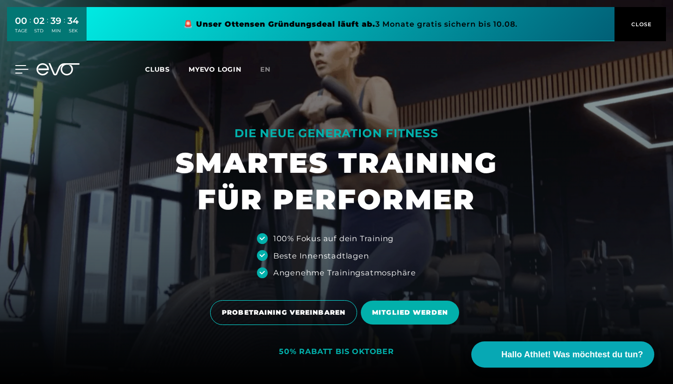
click at [19, 66] on icon at bounding box center [22, 69] width 14 height 8
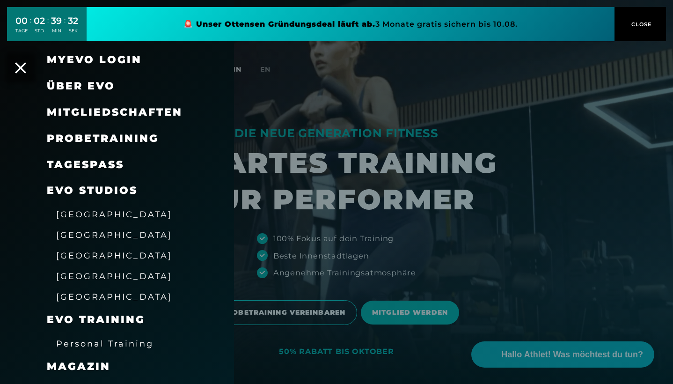
click at [104, 111] on span "Mitgliedschaften" at bounding box center [115, 112] width 136 height 13
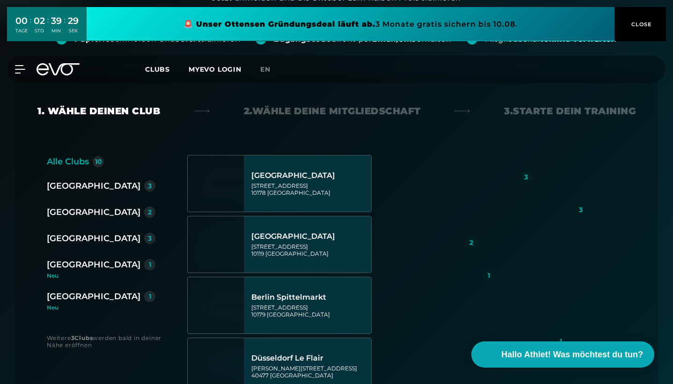
scroll to position [169, 0]
click at [88, 215] on div "[GEOGRAPHIC_DATA]" at bounding box center [94, 212] width 94 height 13
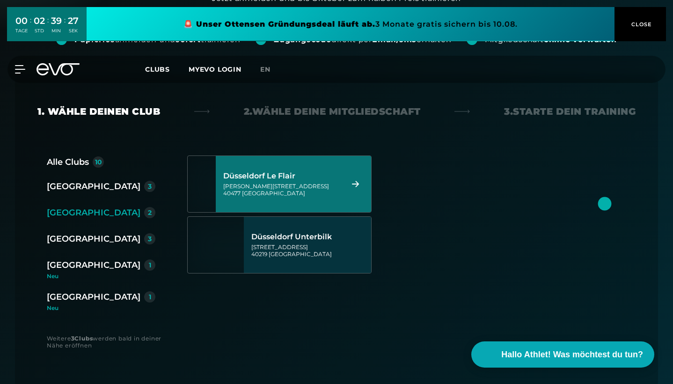
click at [303, 186] on div "[PERSON_NAME][STREET_ADDRESS]" at bounding box center [281, 190] width 117 height 14
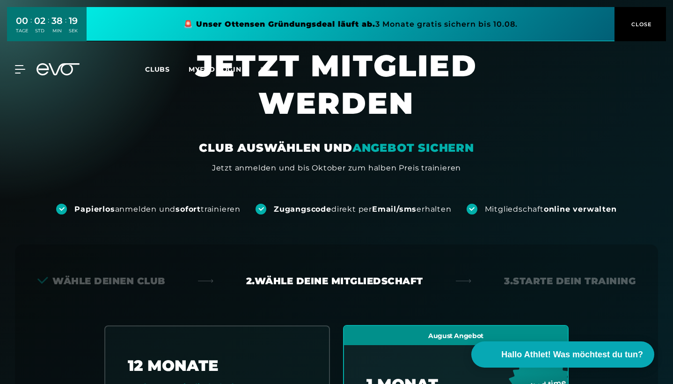
scroll to position [0, 0]
click at [435, 25] on link at bounding box center [351, 24] width 528 height 34
click at [65, 65] on icon at bounding box center [58, 69] width 43 height 12
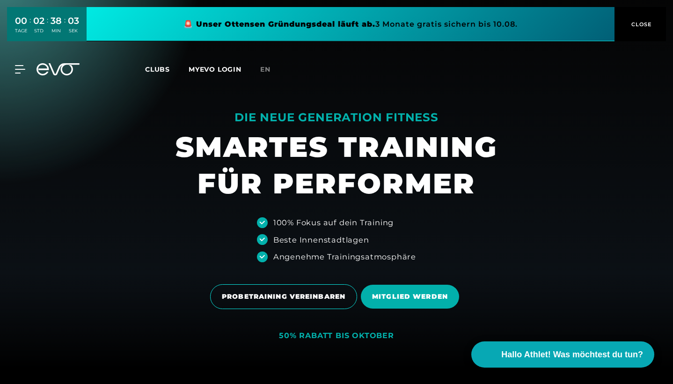
scroll to position [17, 0]
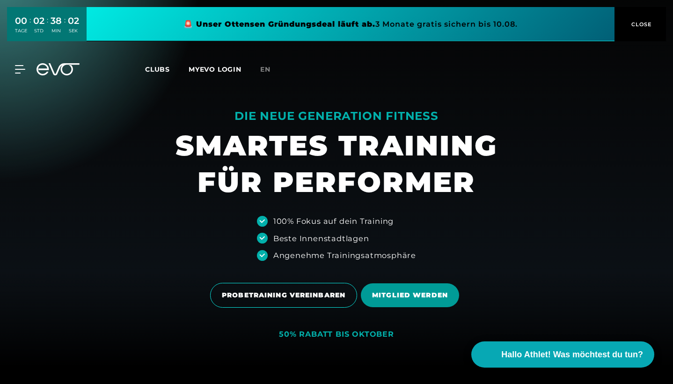
click at [383, 302] on span "MITGLIED WERDEN" at bounding box center [410, 295] width 98 height 24
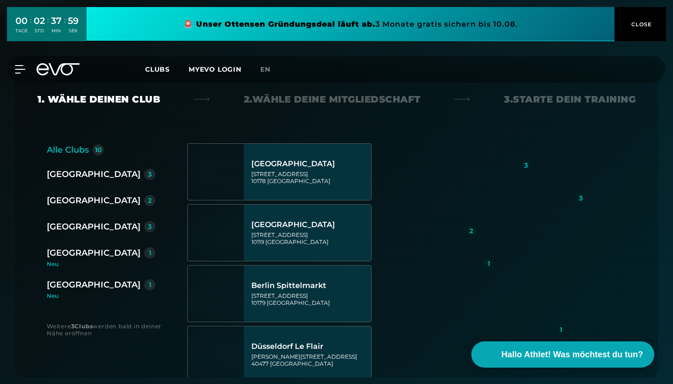
scroll to position [186, 0]
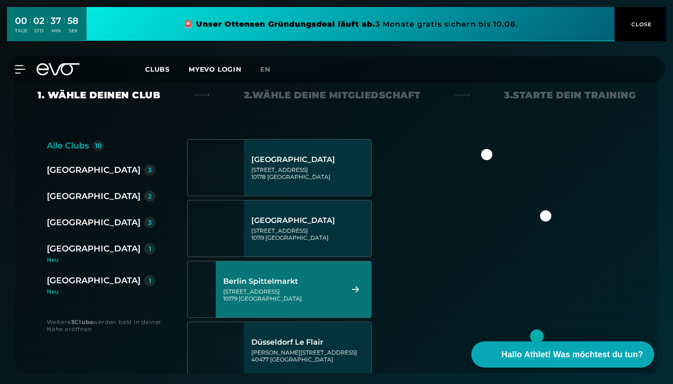
click at [69, 194] on div "[GEOGRAPHIC_DATA]" at bounding box center [94, 196] width 94 height 13
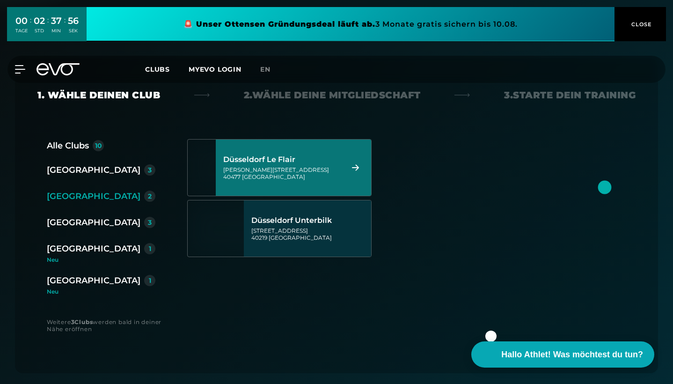
click at [325, 168] on div "[PERSON_NAME][STREET_ADDRESS]" at bounding box center [281, 173] width 117 height 14
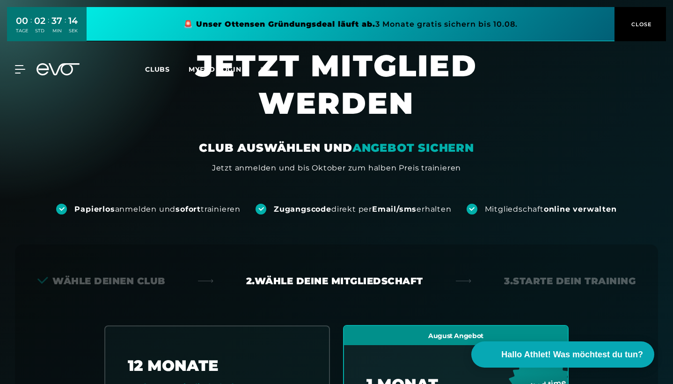
scroll to position [0, 0]
click at [59, 64] on icon at bounding box center [58, 69] width 43 height 12
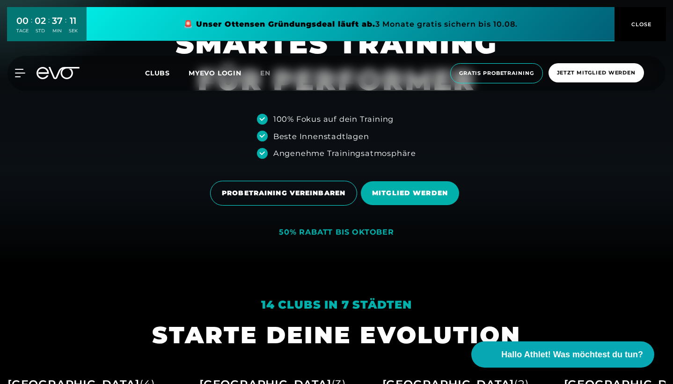
scroll to position [123, 0]
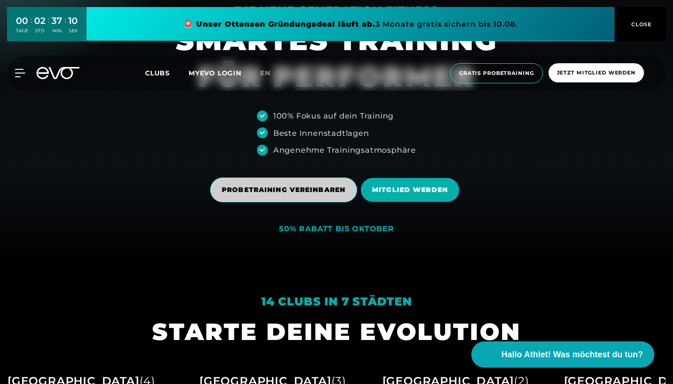
click at [293, 188] on span "PROBETRAINING VEREINBAREN" at bounding box center [284, 190] width 124 height 10
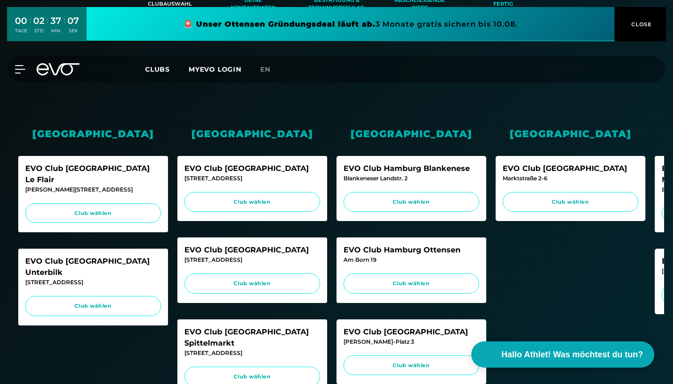
scroll to position [254, 0]
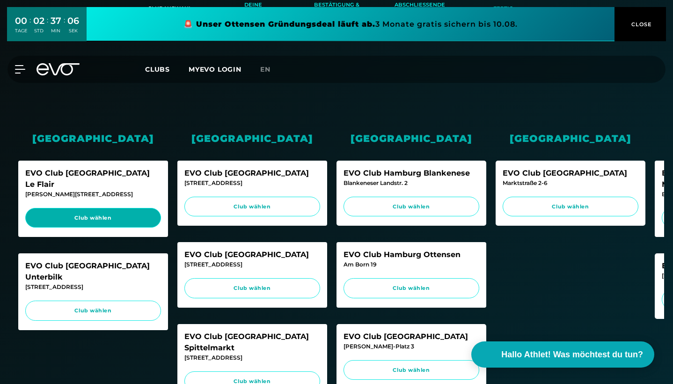
click at [94, 214] on span "Club wählen" at bounding box center [93, 218] width 118 height 8
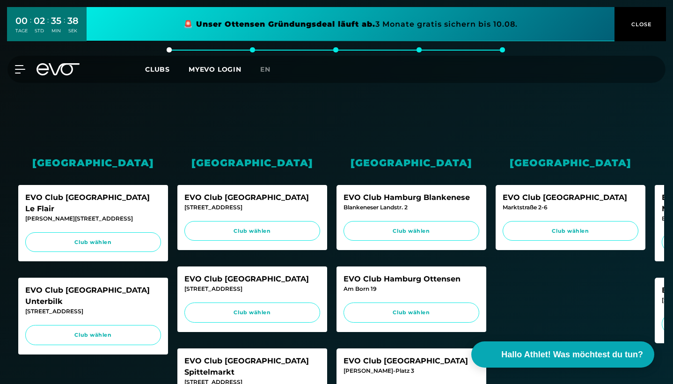
scroll to position [232, 0]
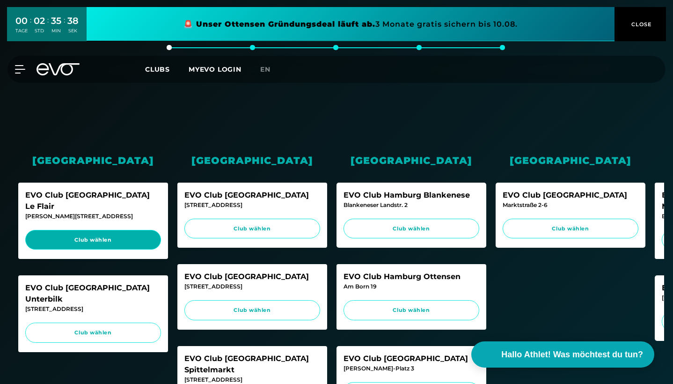
click at [94, 236] on span "Club wählen" at bounding box center [93, 240] width 118 height 8
